Goal: Information Seeking & Learning: Learn about a topic

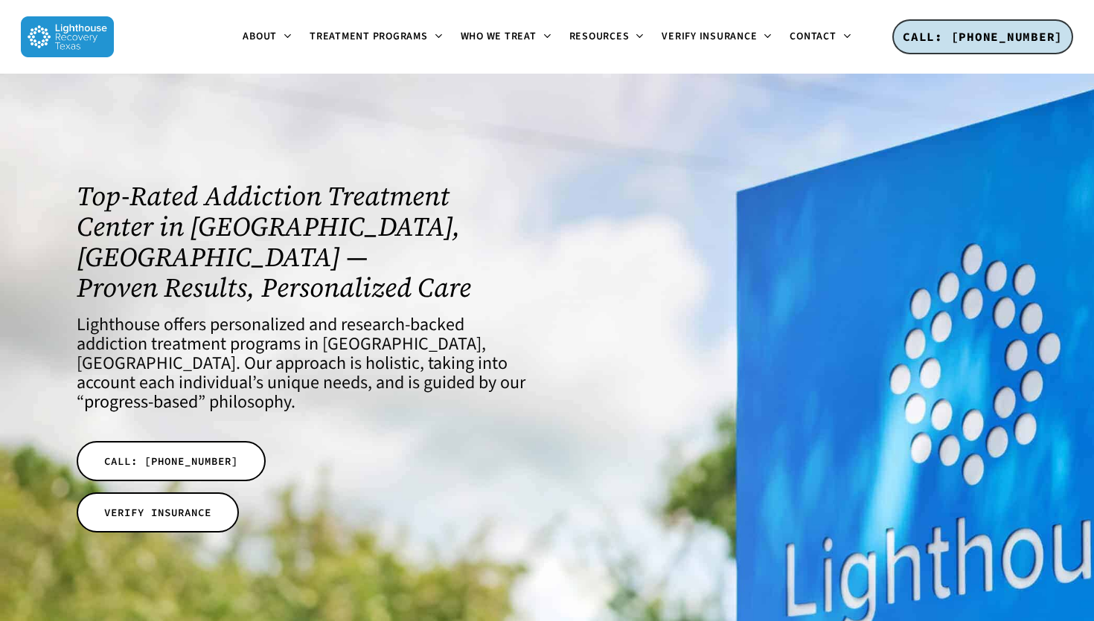
click at [510, 206] on h1 "Top-Rated Addiction Treatment Center in Dallas, TX — Proven Results, Personaliz…" at bounding box center [303, 242] width 452 height 122
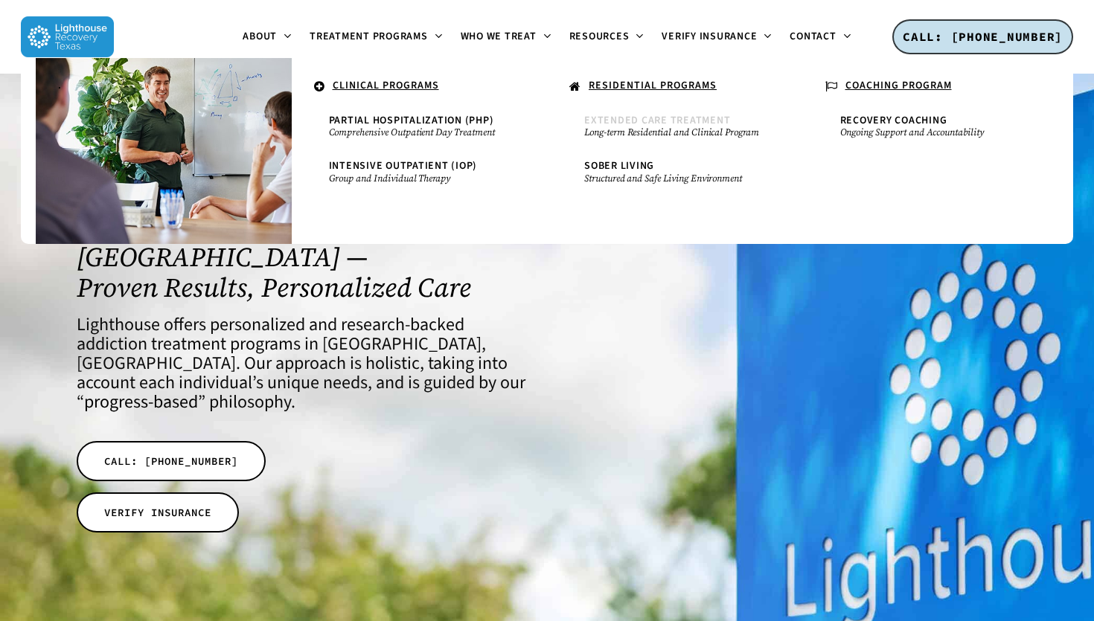
click at [652, 120] on span "Extended Care Treatment" at bounding box center [657, 120] width 146 height 15
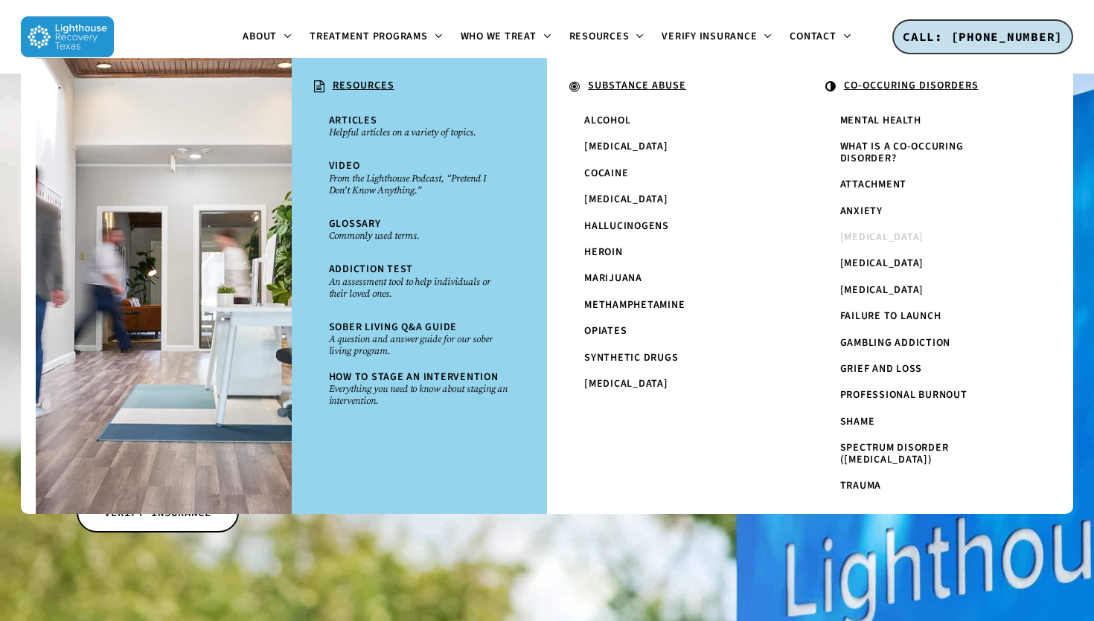
click at [860, 235] on span "[MEDICAL_DATA]" at bounding box center [882, 237] width 84 height 15
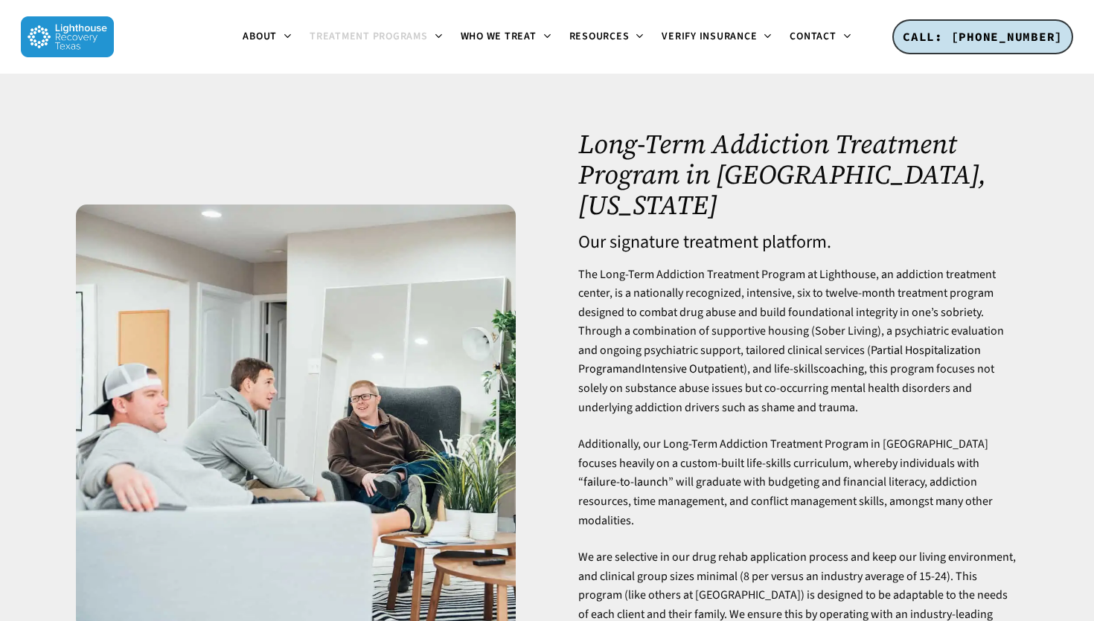
click at [667, 233] on h4 "Our signature treatment platform." at bounding box center [797, 242] width 439 height 19
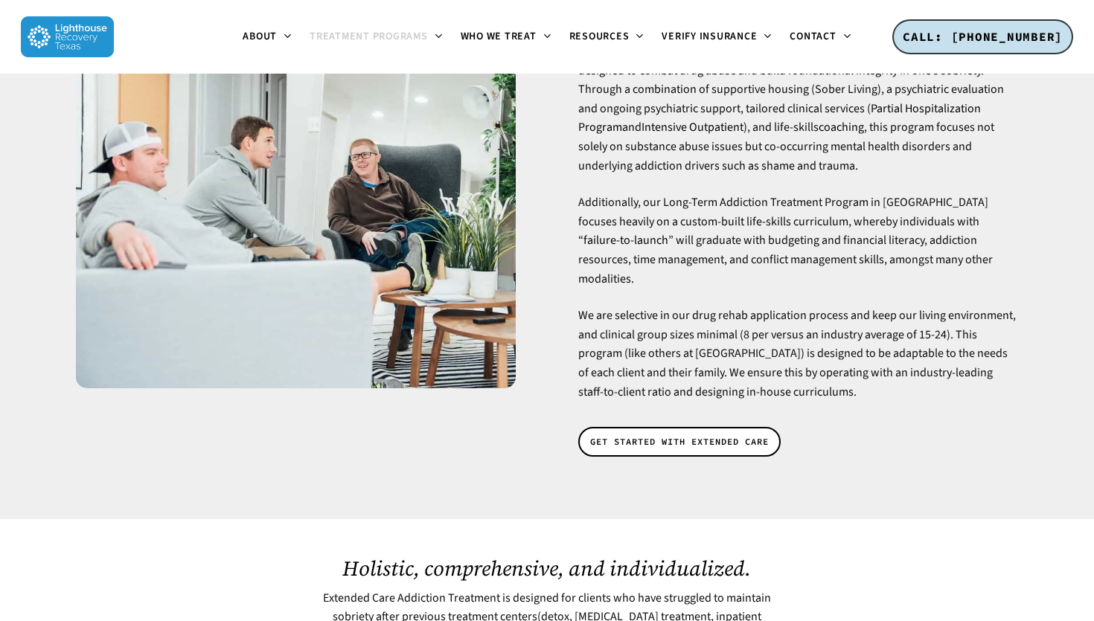
scroll to position [246, 0]
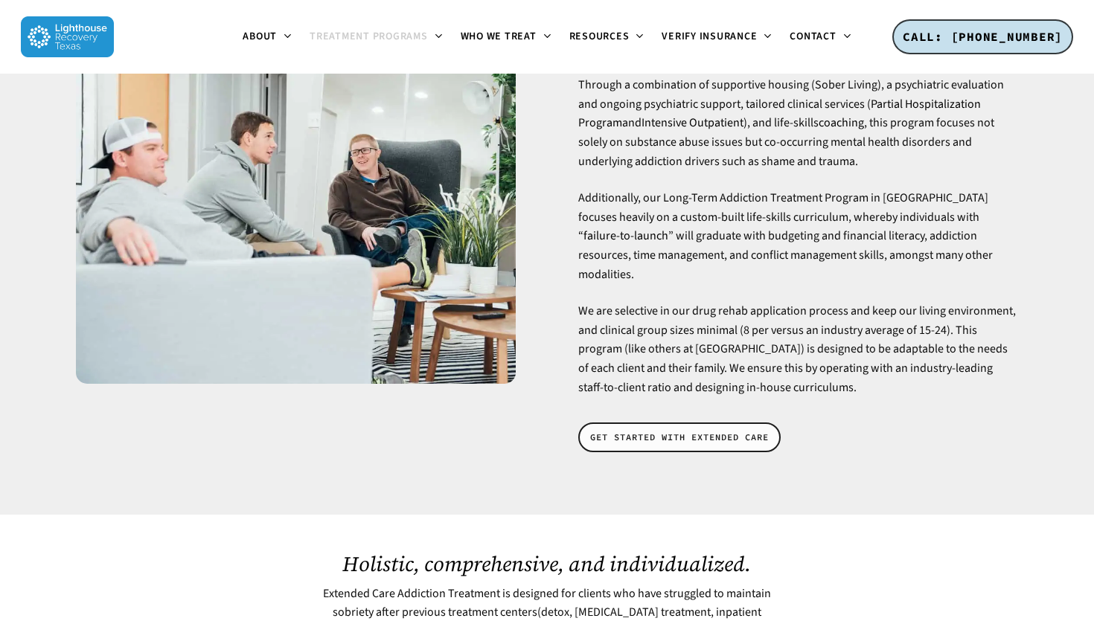
click at [693, 430] on span "GET STARTED WITH EXTENDED CARE" at bounding box center [679, 437] width 179 height 15
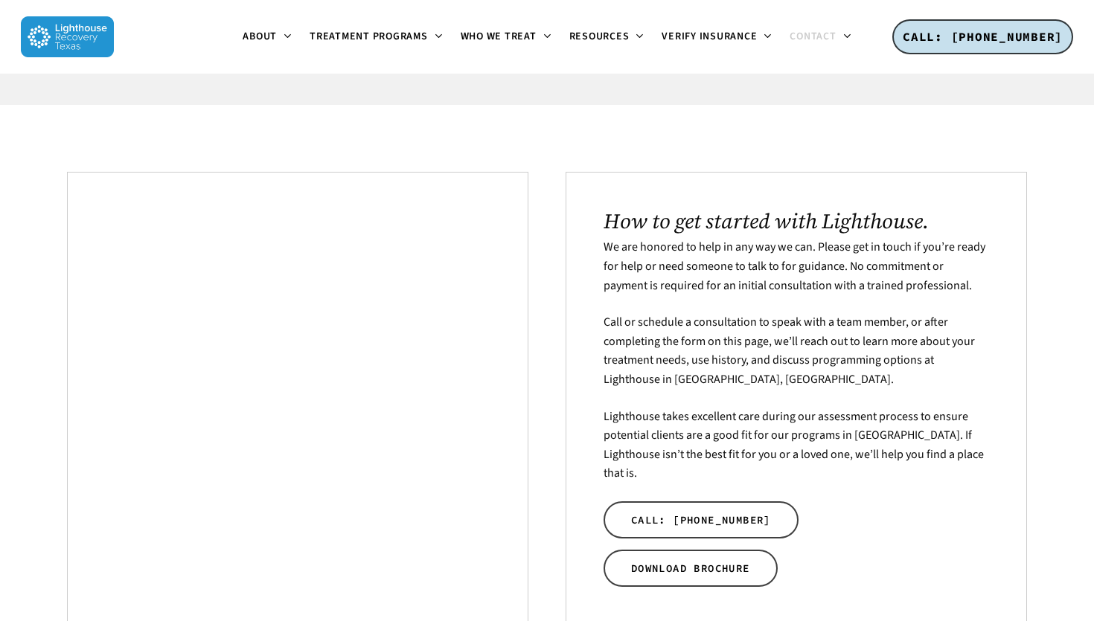
scroll to position [222, 0]
click at [693, 394] on p "Call or schedule a consultation to speak with a team member, or after completin…" at bounding box center [795, 359] width 385 height 94
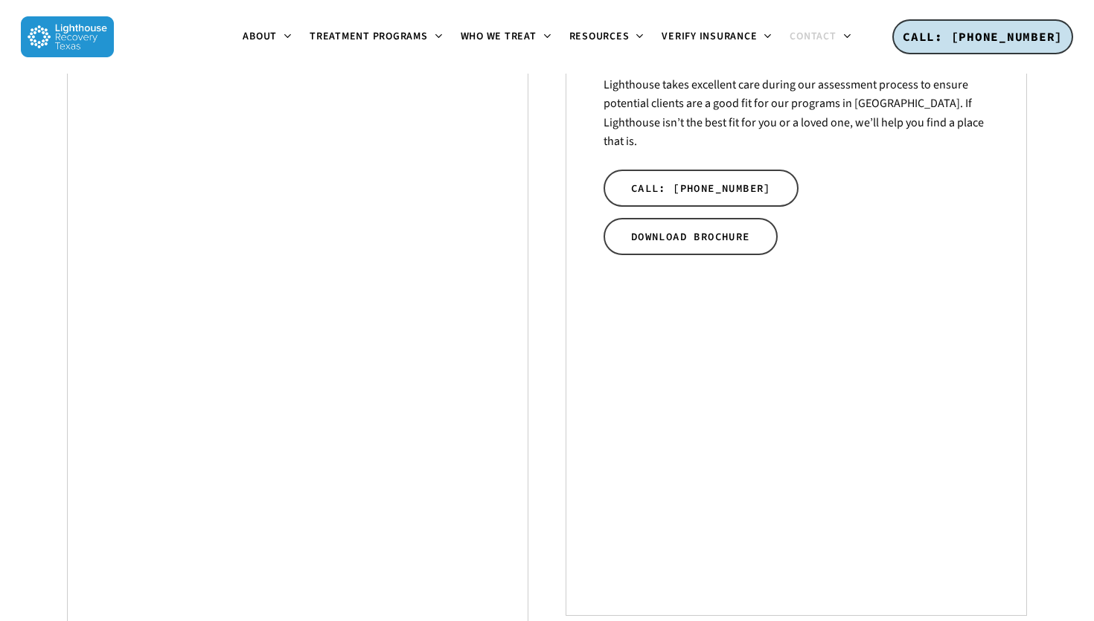
scroll to position [555, 0]
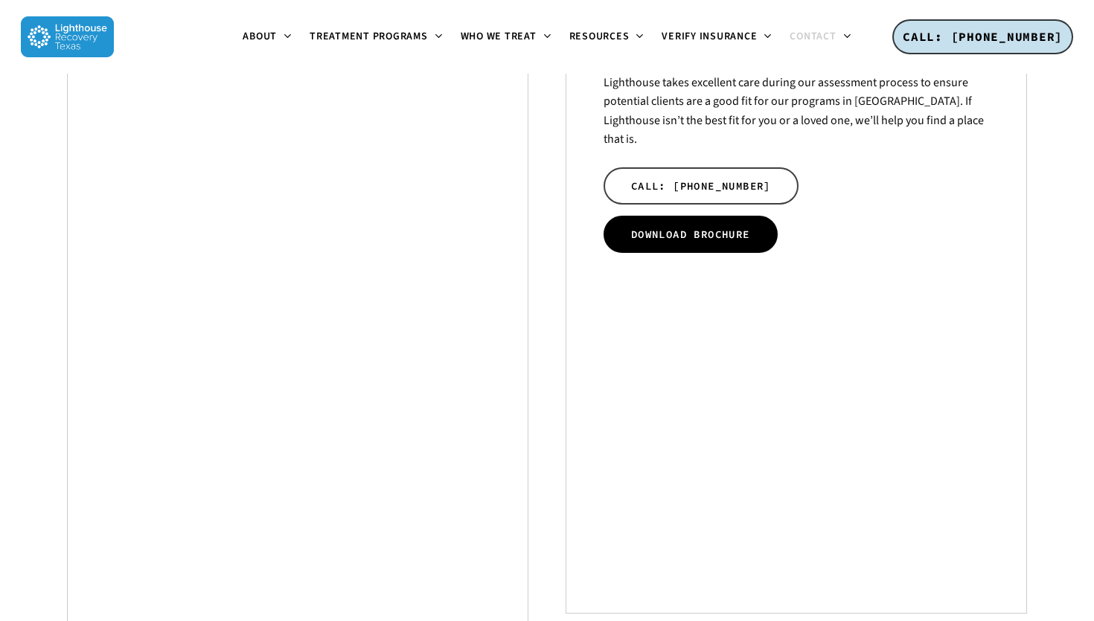
click at [703, 227] on span "DOWNLOAD BROCHURE" at bounding box center [690, 234] width 119 height 15
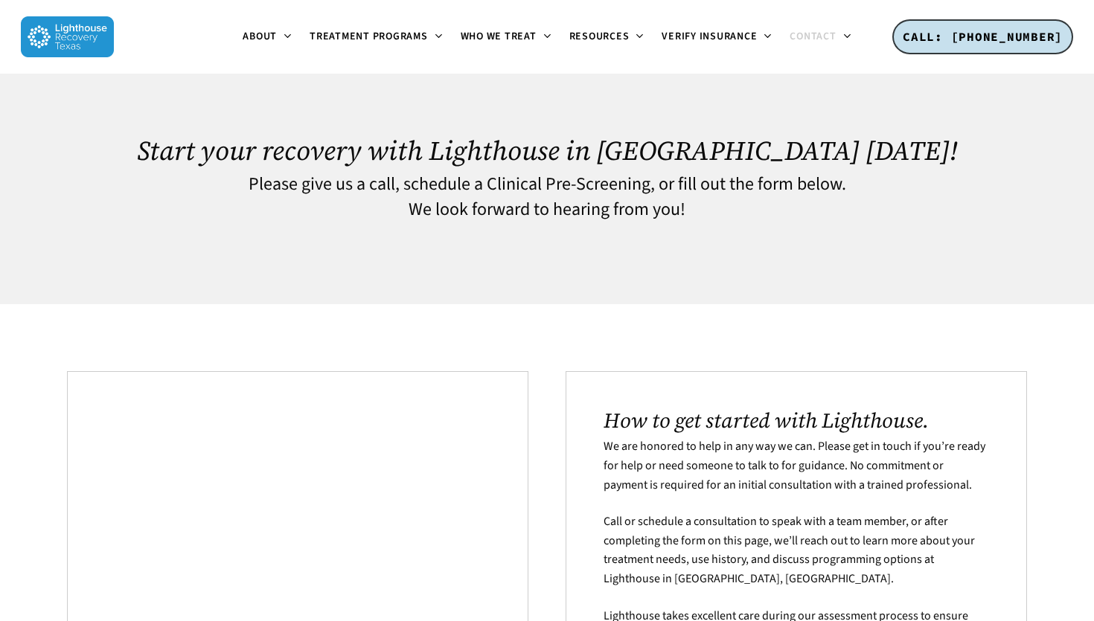
scroll to position [0, 0]
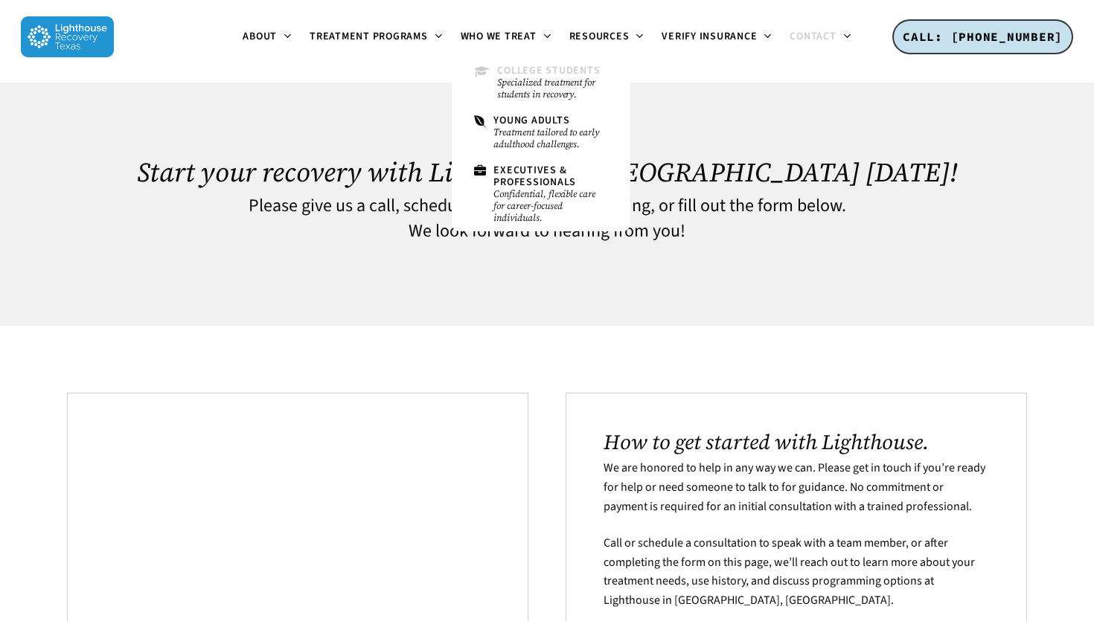
click at [540, 79] on small "Specialized treatment for students in recovery." at bounding box center [552, 89] width 110 height 24
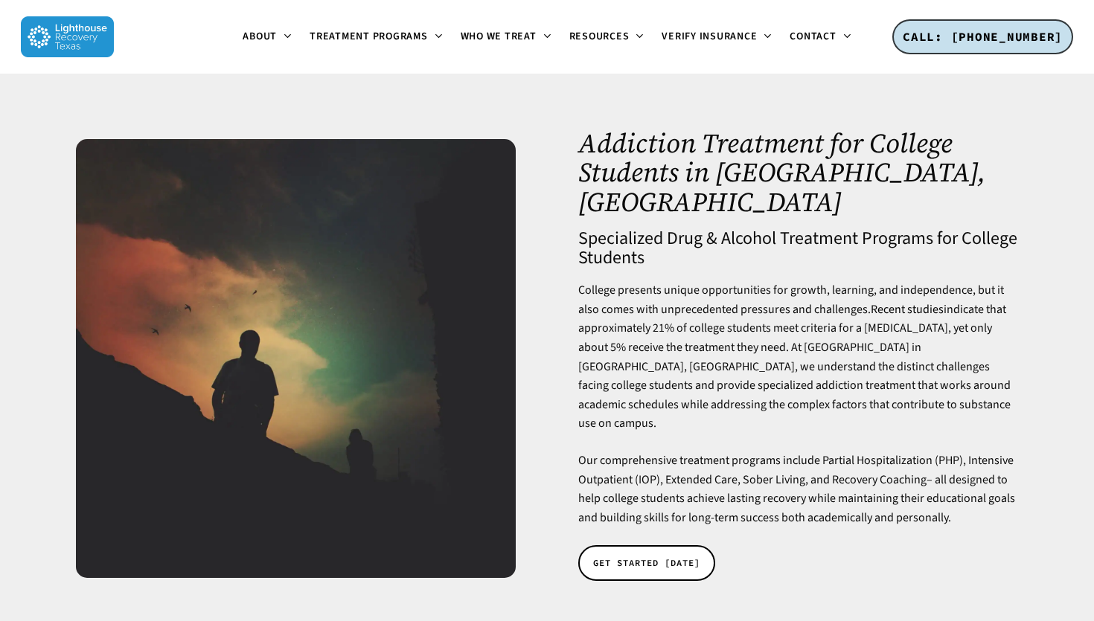
click at [658, 229] on h4 "Specialized Drug & Alcohol Treatment Programs for College Students" at bounding box center [797, 248] width 439 height 39
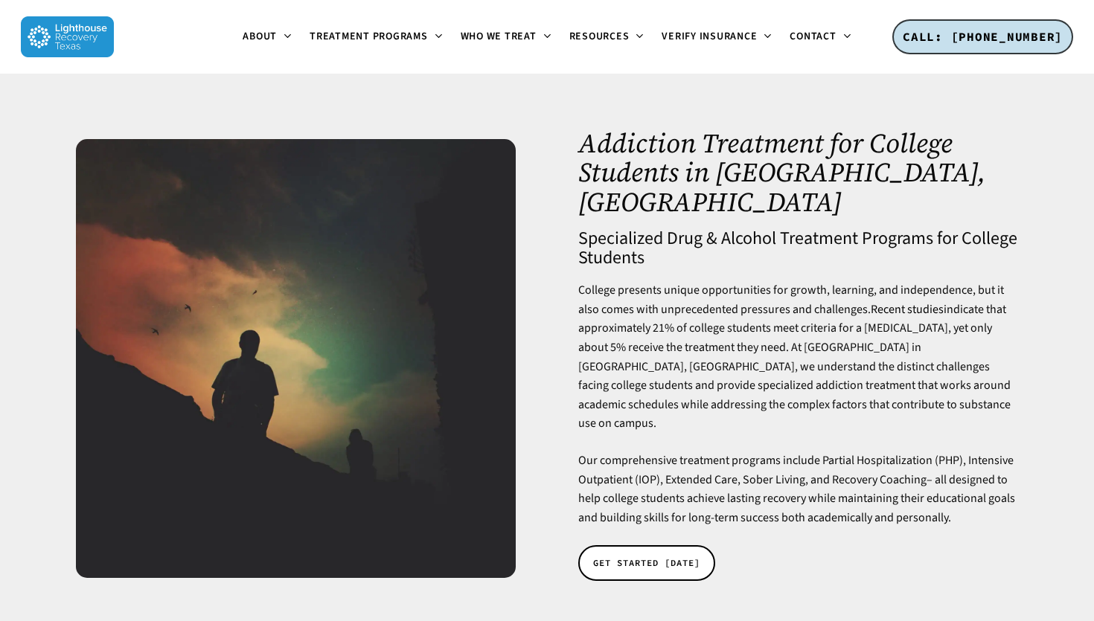
click at [658, 229] on h4 "Specialized Drug & Alcohol Treatment Programs for College Students" at bounding box center [797, 248] width 439 height 39
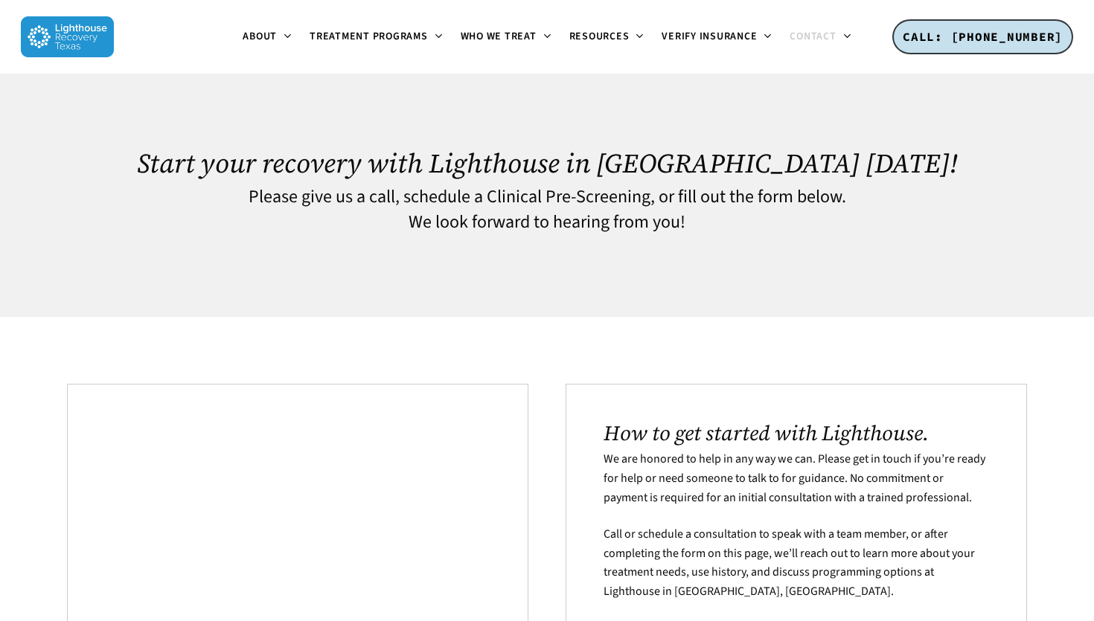
click at [286, 312] on div "Start your recovery with Lighthouse in Dallas today! Please give us a call, sch…" at bounding box center [546, 195] width 959 height 243
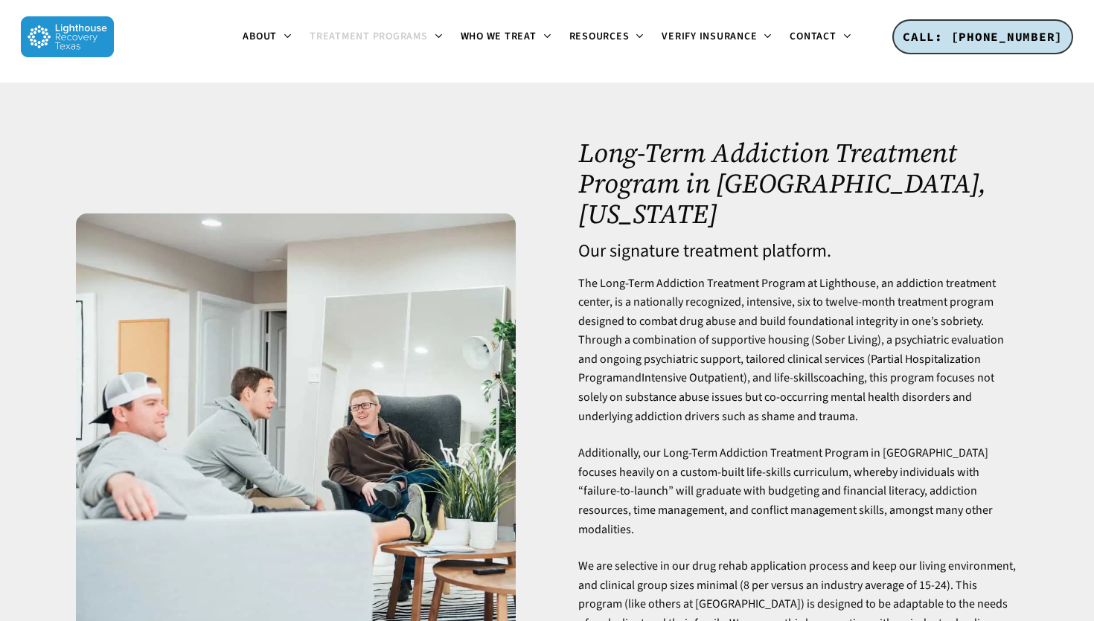
scroll to position [246, 0]
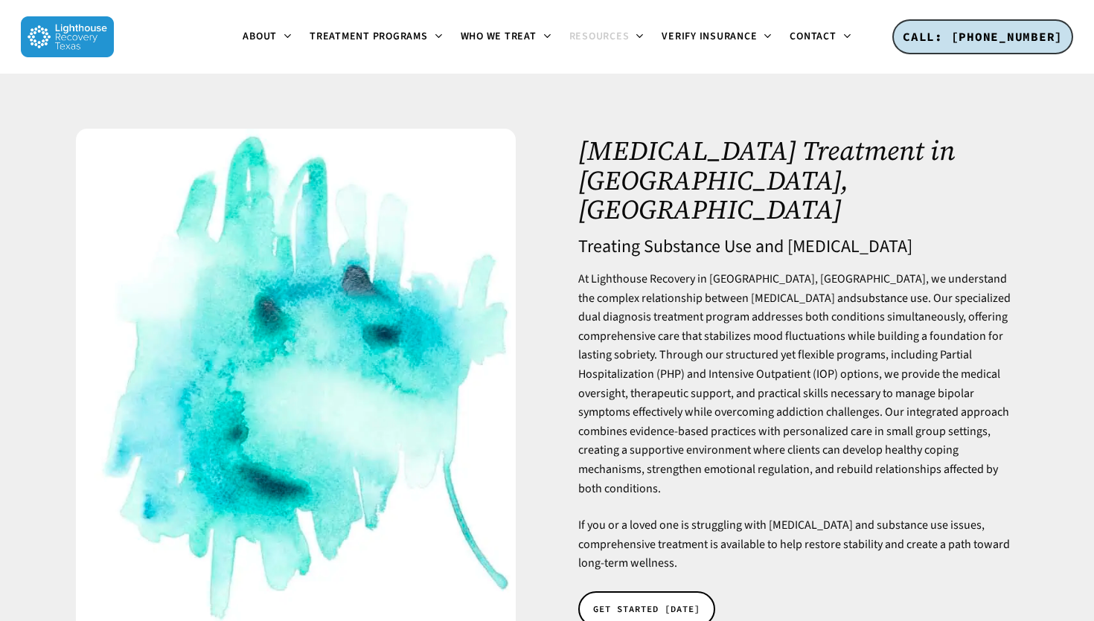
click at [860, 237] on h4 "Treating Substance Use and [MEDICAL_DATA]" at bounding box center [797, 246] width 439 height 19
click at [860, 237] on h4 "Treating Substance Use and Bipolar Disorder" at bounding box center [797, 246] width 439 height 19
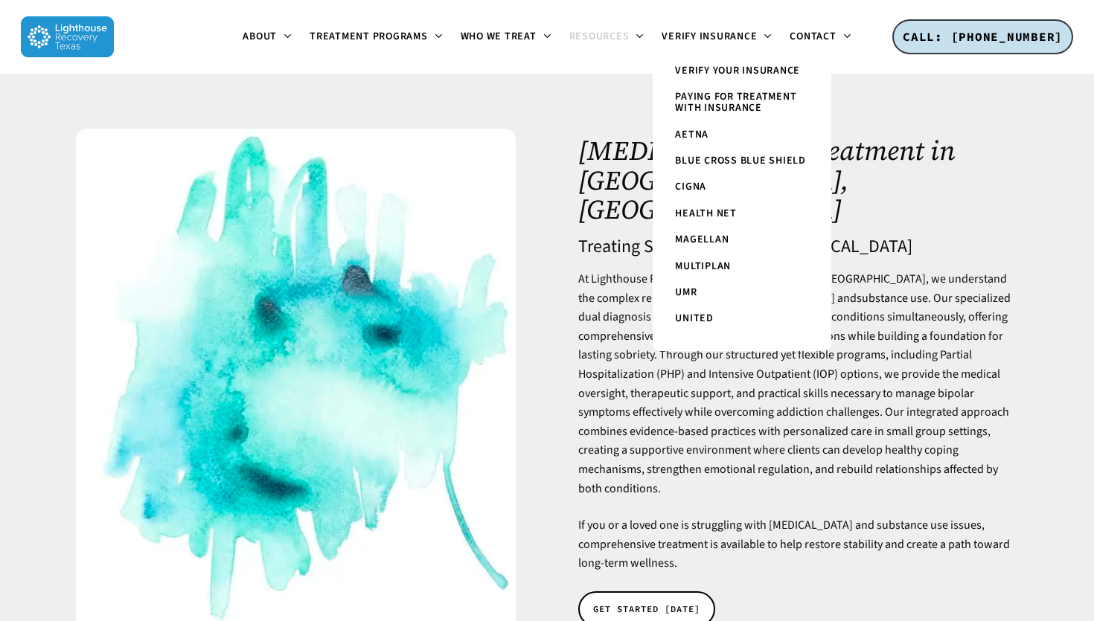
click at [711, 97] on span "Paying for Treatment with Insurance" at bounding box center [735, 102] width 121 height 26
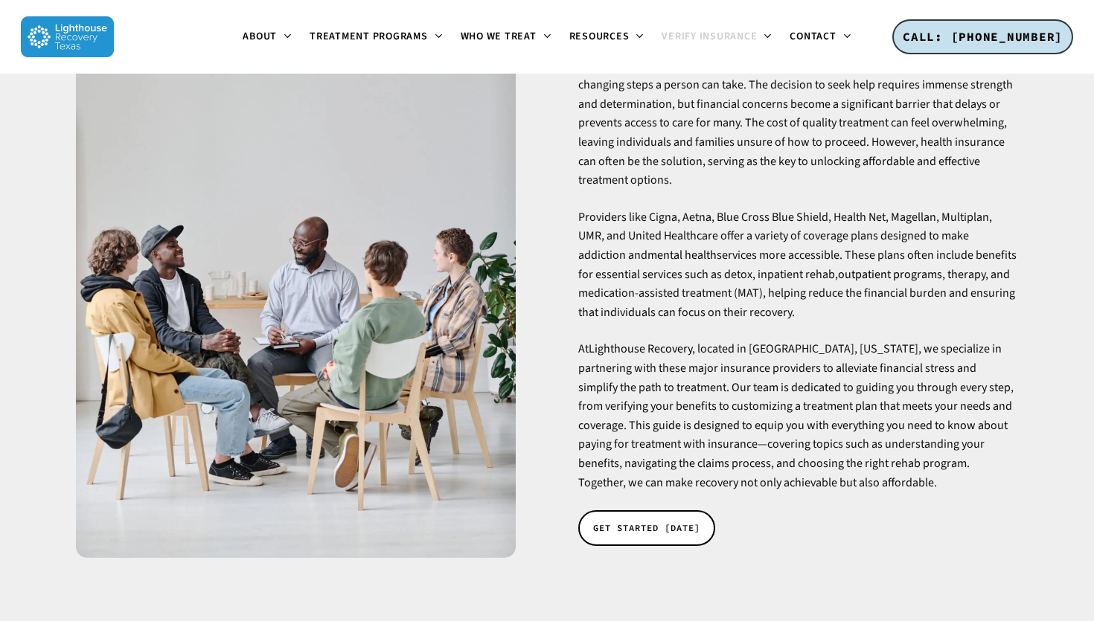
scroll to position [251, 0]
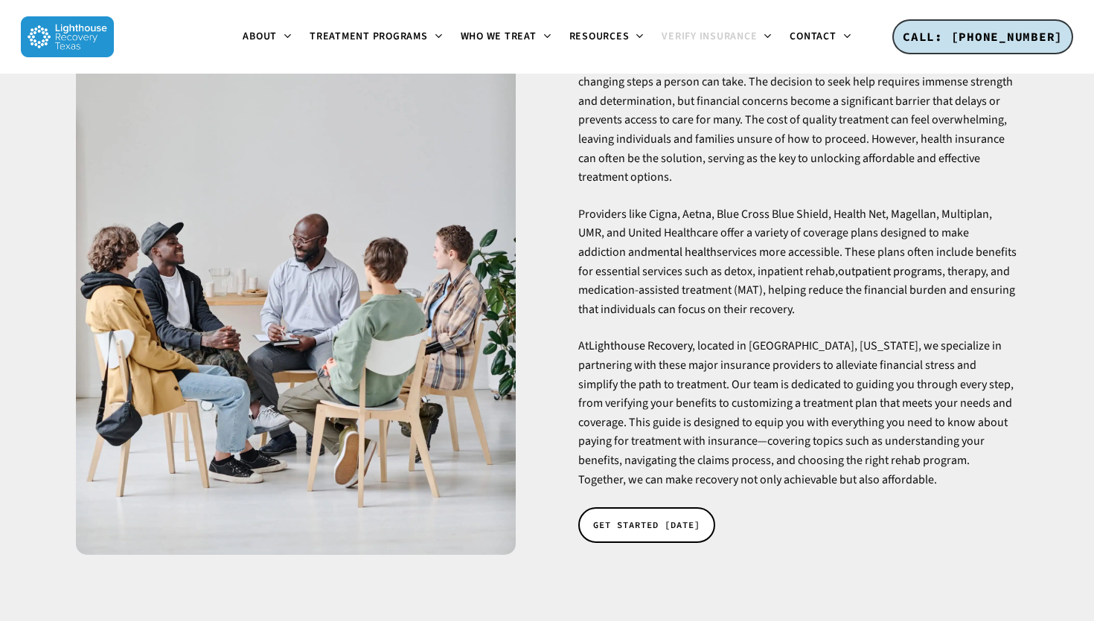
click at [753, 308] on span "Providers like Cigna, Aetna, Blue Cross Blue Shield, Health Net, Magellan, Mult…" at bounding box center [797, 262] width 438 height 112
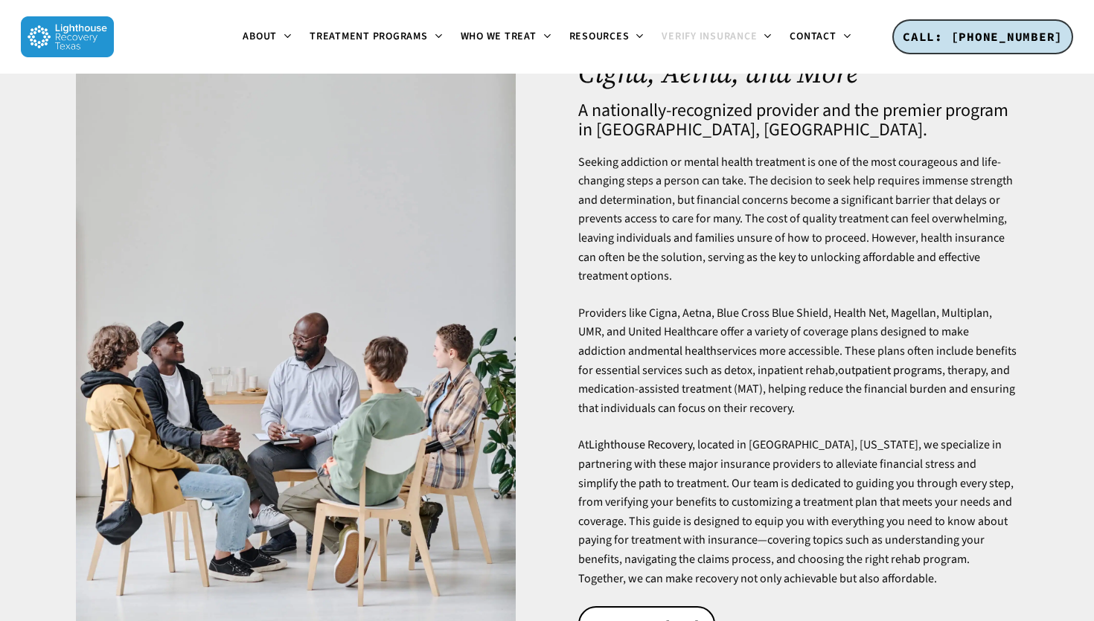
scroll to position [0, 0]
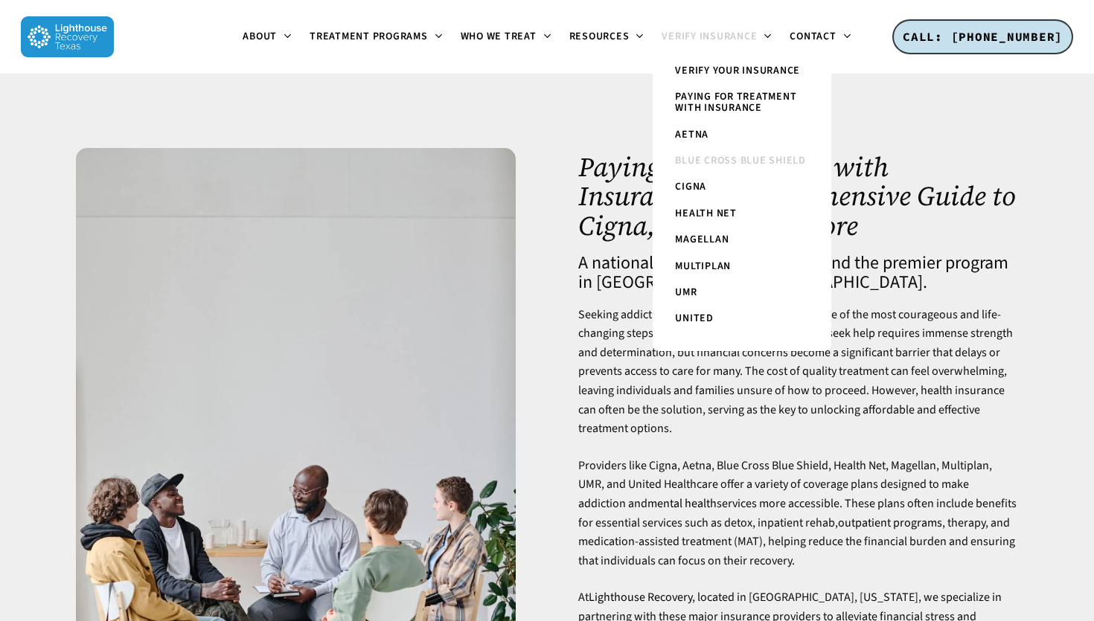
click at [743, 166] on span "Blue Cross Blue Shield" at bounding box center [740, 160] width 131 height 15
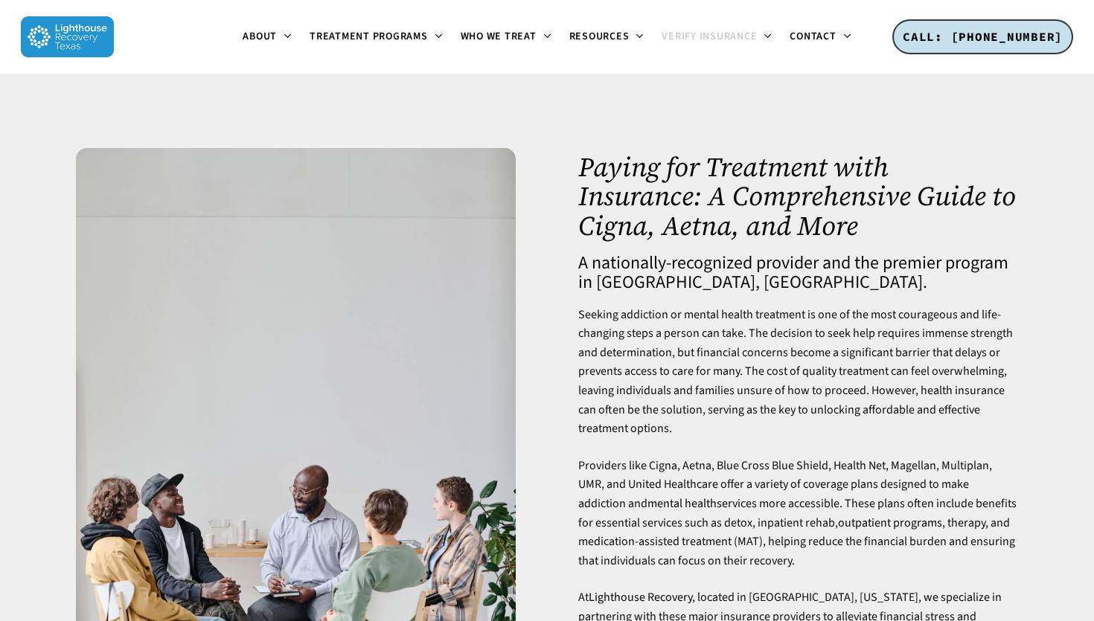
click at [713, 491] on span "Providers like Cigna, Aetna, Blue Cross Blue Shield, Health Net, Magellan, Mult…" at bounding box center [797, 514] width 438 height 112
click at [737, 416] on span "Seeking addiction or mental health treatment is one of the most courageous and …" at bounding box center [795, 372] width 434 height 131
click at [737, 417] on span "Seeking addiction or mental health treatment is one of the most courageous and …" at bounding box center [795, 372] width 434 height 131
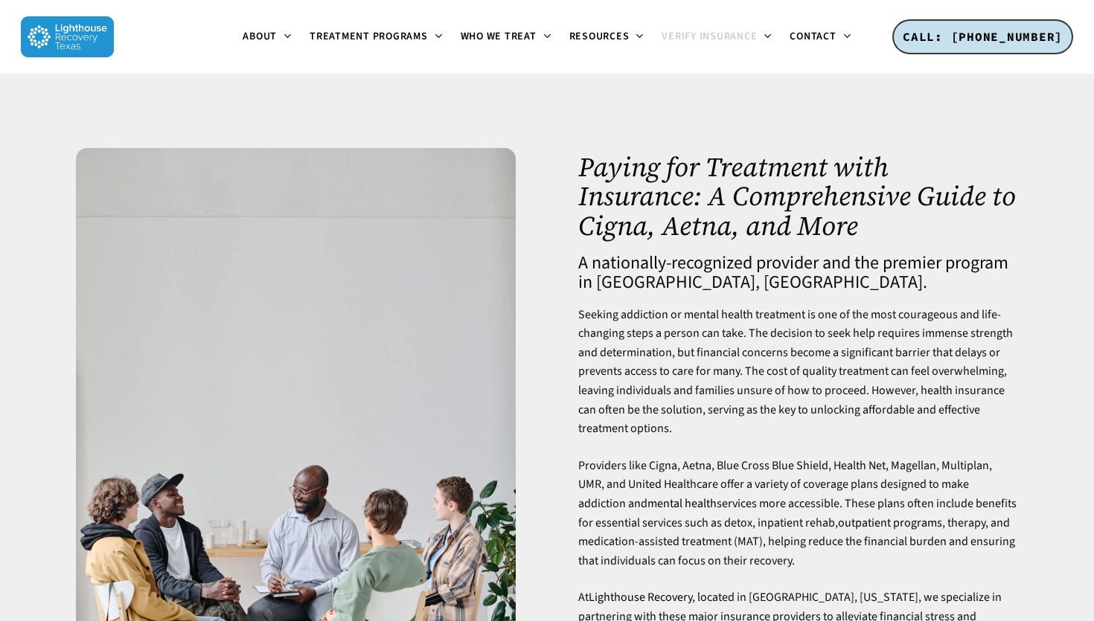
click at [737, 437] on p "Seeking addiction or mental health treatment is one of the most courageous and …" at bounding box center [797, 381] width 439 height 151
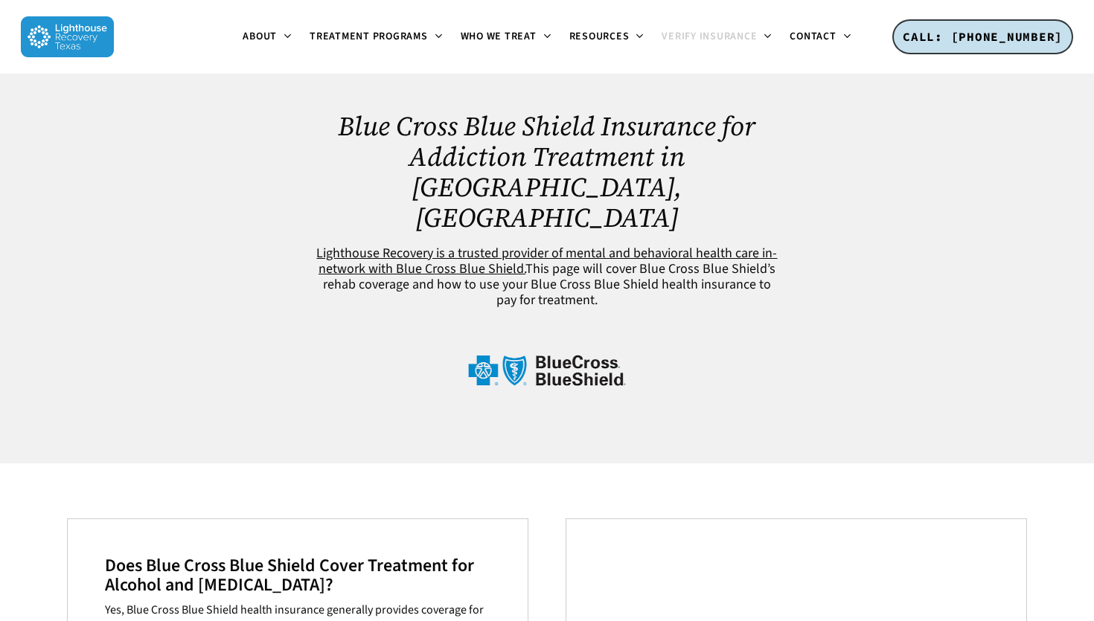
click at [766, 339] on div "Blue Cross Blue Shield Insurance for Addiction Treatment in [GEOGRAPHIC_DATA], …" at bounding box center [547, 269] width 470 height 390
drag, startPoint x: 0, startPoint y: 0, endPoint x: 767, endPoint y: 343, distance: 840.2
click at [767, 343] on div "Blue Cross Blue Shield Insurance for Addiction Treatment in [GEOGRAPHIC_DATA], …" at bounding box center [547, 269] width 470 height 390
